Goal: Find specific page/section: Find specific page/section

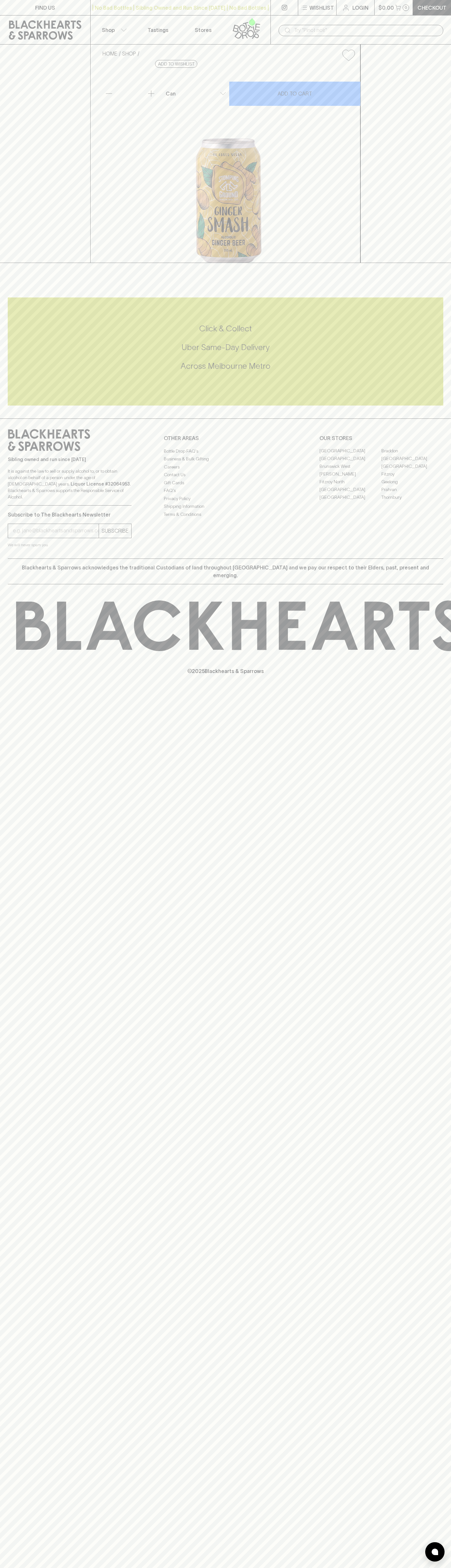
click at [419, 31] on input "text" at bounding box center [366, 30] width 144 height 10
click at [420, 493] on link "Prahran" at bounding box center [412, 489] width 62 height 8
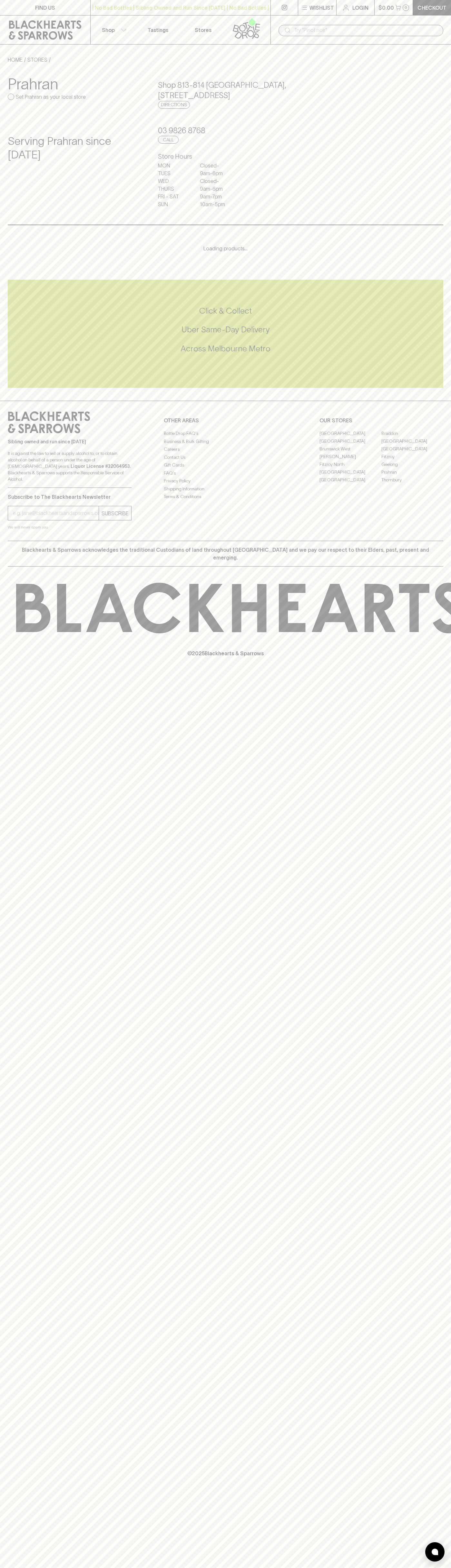
click at [346, 1567] on html "FIND US | No Bad Bottles | Sibling Owned and Run Since 2006 | No Bad Bottles | …" at bounding box center [226, 784] width 451 height 1568
click at [16, 316] on div "Click & Collect Uber Same-Day Delivery Across Melbourne Metro" at bounding box center [226, 334] width 436 height 108
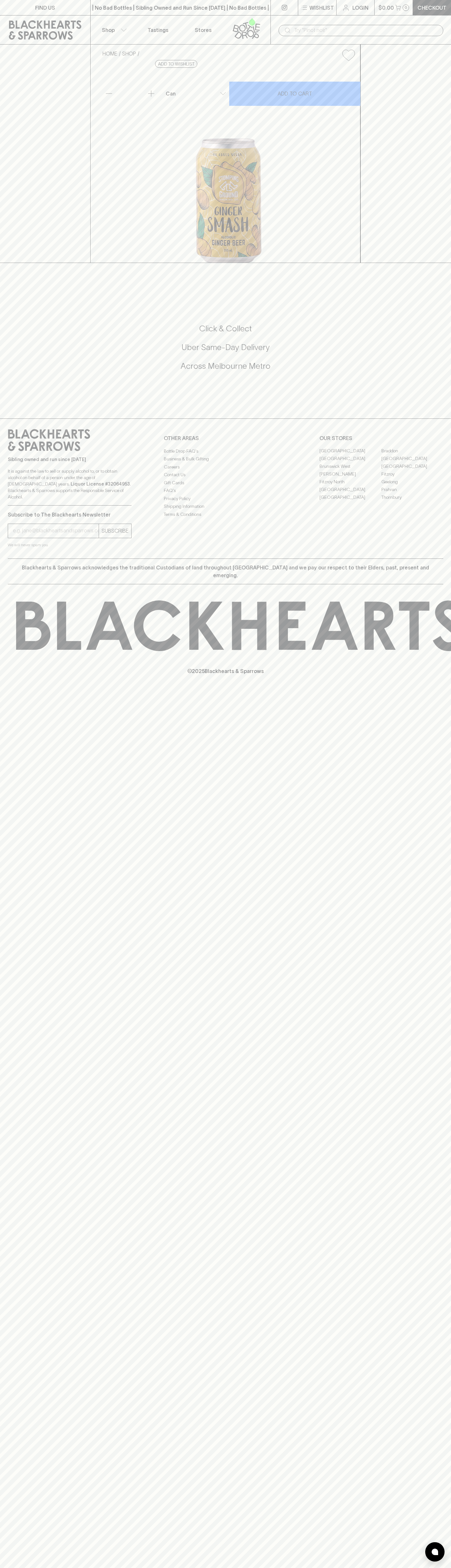
click at [351, 455] on link "[GEOGRAPHIC_DATA]" at bounding box center [350, 451] width 62 height 8
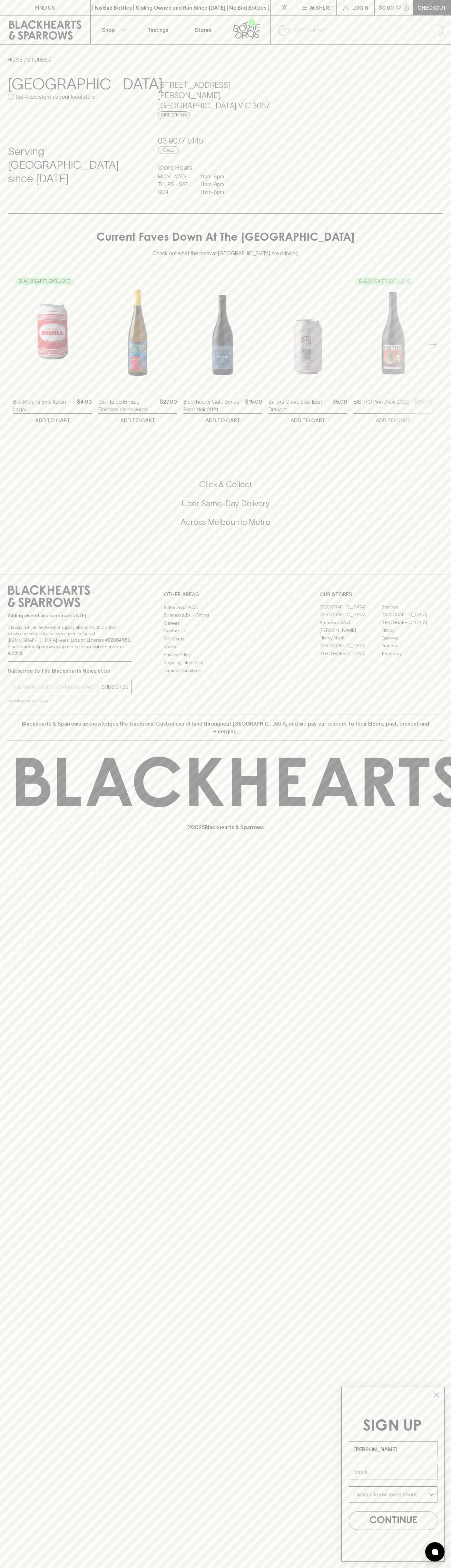
type input "[PERSON_NAME]"
